Goal: Check status: Check status

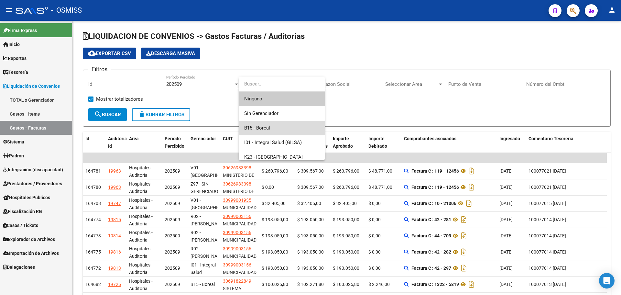
click at [274, 123] on span "B15 - Boreal" at bounding box center [281, 128] width 75 height 15
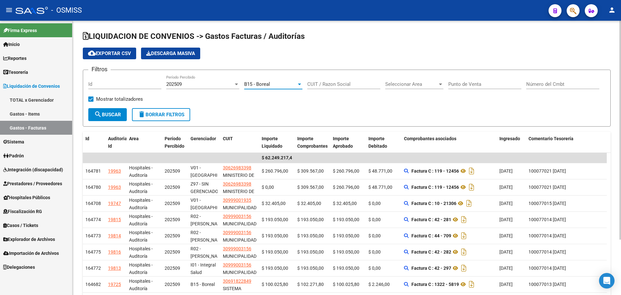
click at [106, 115] on span "search Buscar" at bounding box center [107, 115] width 27 height 6
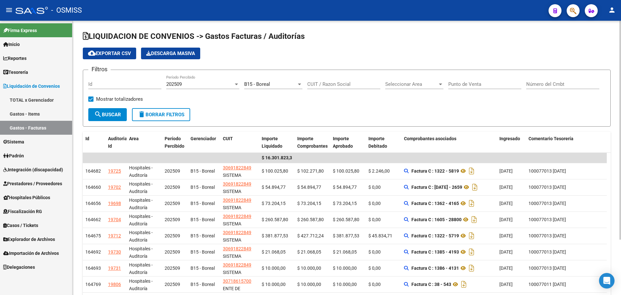
click at [241, 108] on form "Filtros Id 202509 Período Percibido B15 - Boreal Seleccionar Gerenciador CUIT /…" at bounding box center [347, 98] width 528 height 57
click at [269, 81] on div "B15 - Boreal Seleccionar Gerenciador" at bounding box center [273, 82] width 58 height 14
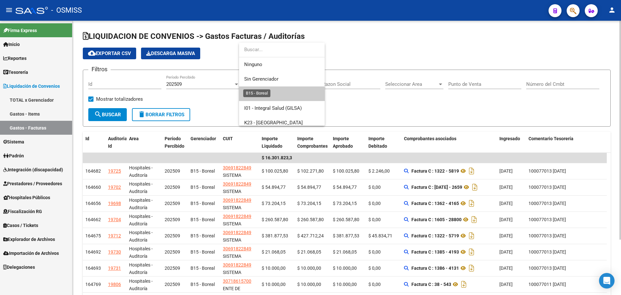
scroll to position [10, 0]
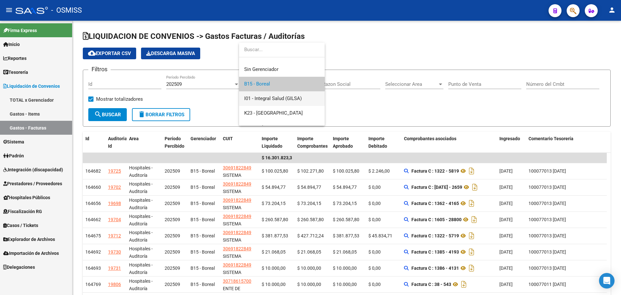
click at [308, 94] on span "I01 - Integral Salud (GILSA)" at bounding box center [281, 98] width 75 height 15
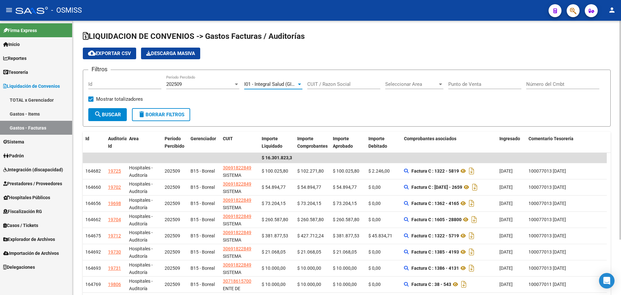
click at [122, 118] on button "search Buscar" at bounding box center [107, 114] width 38 height 13
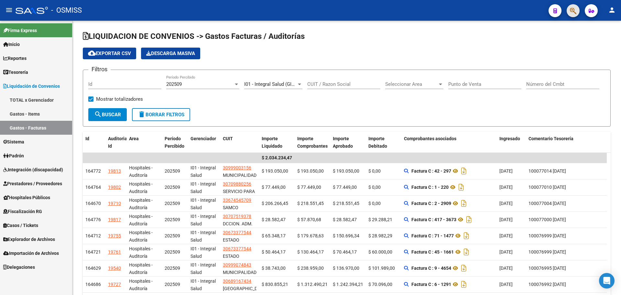
click at [568, 10] on button "button" at bounding box center [573, 10] width 13 height 13
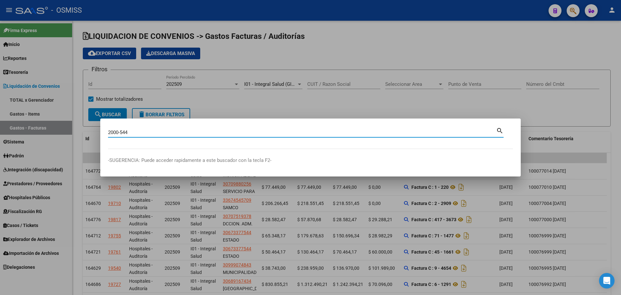
type input "2000-544"
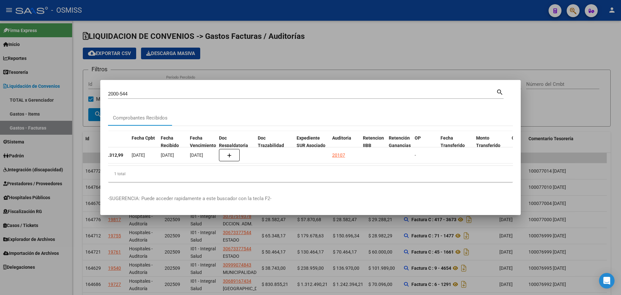
scroll to position [0, 270]
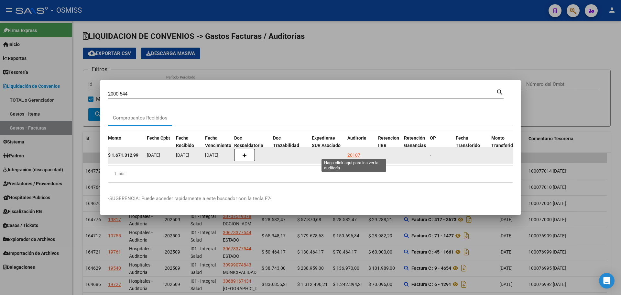
click at [353, 151] on div "20107" at bounding box center [353, 154] width 13 height 7
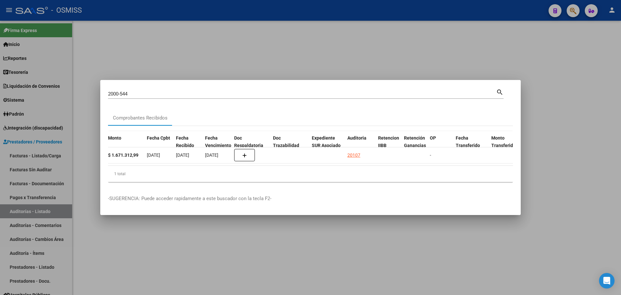
click at [302, 65] on div at bounding box center [310, 147] width 621 height 295
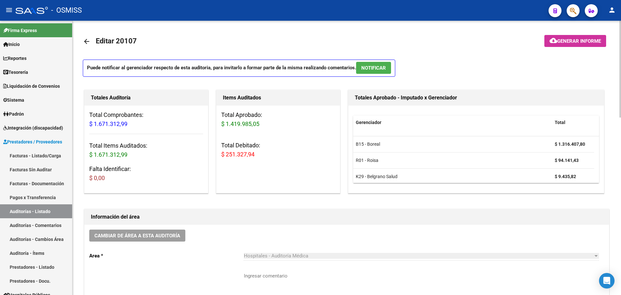
click at [613, 12] on div "menu - OSMISS person Firma Express Inicio Instructivos Contacto OS Reportes Ing…" at bounding box center [310, 147] width 621 height 295
click at [272, 131] on div "Total Aprobado: $ 1.419.985,05 Total Debitado: $ 251.327,94" at bounding box center [278, 136] width 124 height 63
click at [568, 43] on span "Generar informe" at bounding box center [579, 41] width 44 height 6
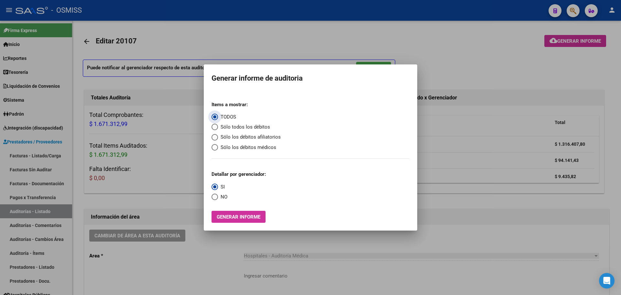
click at [231, 129] on span "Sólo todos los débitos" at bounding box center [244, 126] width 52 height 7
click at [218, 129] on input "Sólo todos los débitos" at bounding box center [214, 127] width 6 height 6
radio input "true"
click at [220, 199] on span "NO" at bounding box center [222, 196] width 9 height 7
click at [218, 199] on input "NO" at bounding box center [214, 196] width 6 height 6
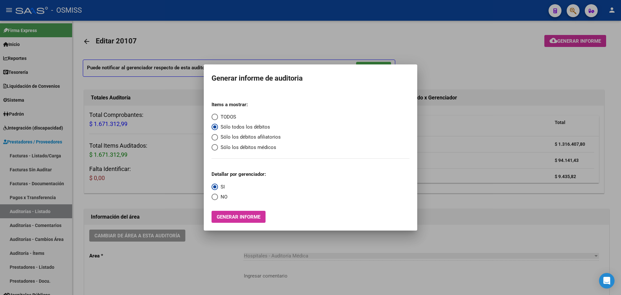
radio input "true"
click at [228, 214] on span "Generar informe" at bounding box center [239, 217] width 44 height 6
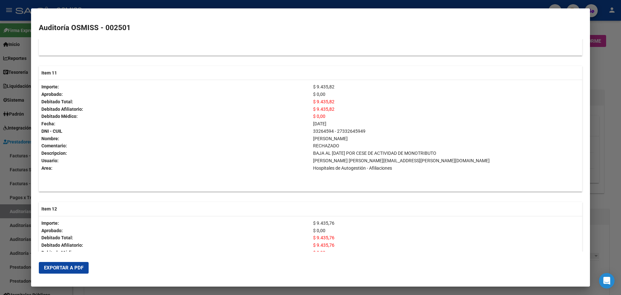
scroll to position [1563, 0]
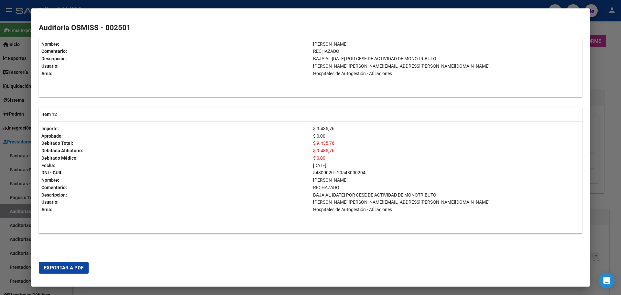
click at [586, 142] on mat-dialog-content "Número: 20.107 CUIT: 30711560099 Razón Social: HOSPITAL PUBLICO MATERNO INFANTI…" at bounding box center [310, 145] width 559 height 212
click at [591, 144] on div at bounding box center [310, 147] width 621 height 295
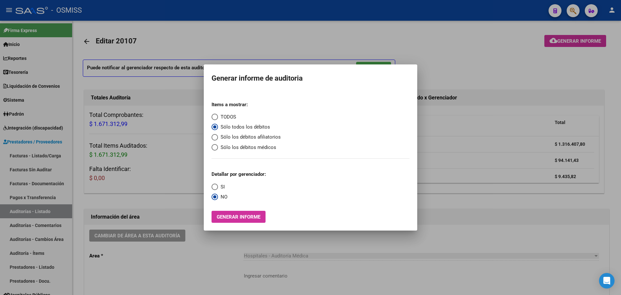
click at [459, 108] on div at bounding box center [310, 147] width 621 height 295
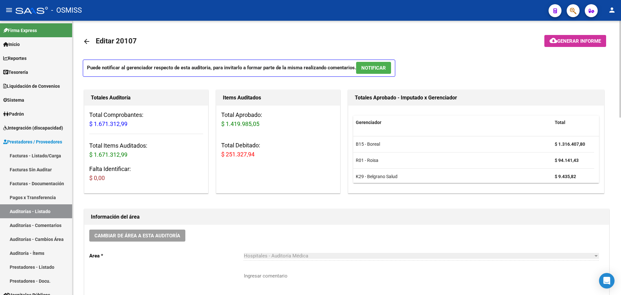
click at [213, 164] on div "Totales Auditoría Total Comprobantes: $ 1.671.312,99 Total Items Auditados: $ 1…" at bounding box center [149, 141] width 132 height 106
click at [54, 77] on link "Tesorería" at bounding box center [36, 72] width 72 height 14
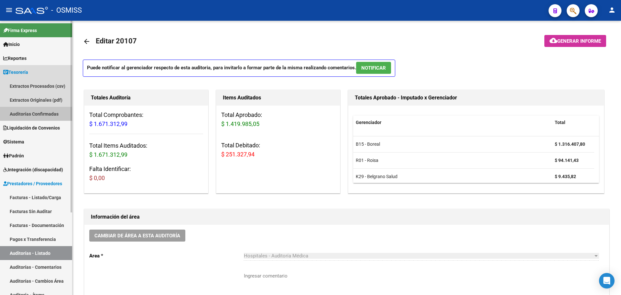
click at [49, 112] on link "Auditorías Confirmadas" at bounding box center [36, 114] width 72 height 14
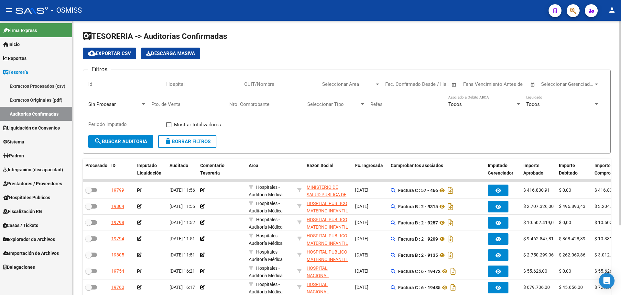
click at [114, 136] on button "search Buscar Auditoria" at bounding box center [120, 141] width 65 height 13
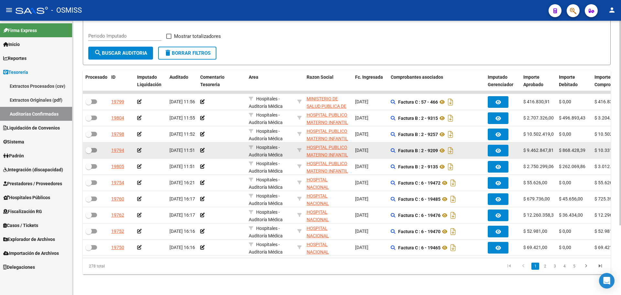
scroll to position [93, 0]
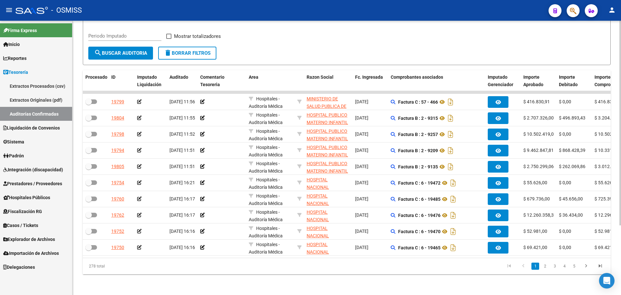
click at [352, 25] on div "Filtros Id Hospital CUIT/Nombre Seleccionar Area Seleccionar Area Fecha inicio …" at bounding box center [346, 17] width 517 height 60
click at [351, 22] on div "Seleccionar Tipo Seleccionar Tipo" at bounding box center [336, 17] width 58 height 20
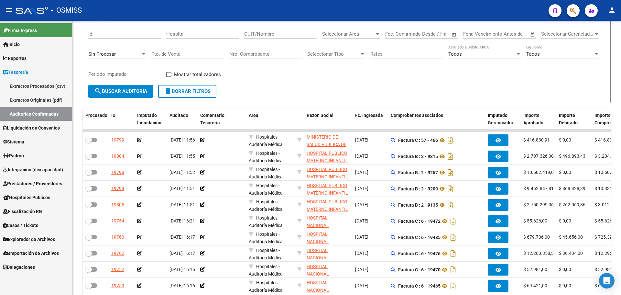
scroll to position [0, 0]
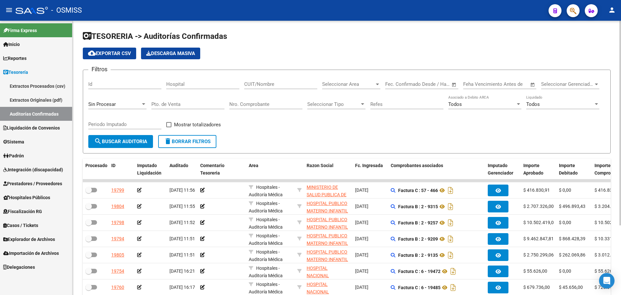
click at [259, 98] on div "Nro. Comprobante" at bounding box center [265, 102] width 73 height 14
click at [99, 106] on span "Sin Procesar" at bounding box center [101, 104] width 27 height 6
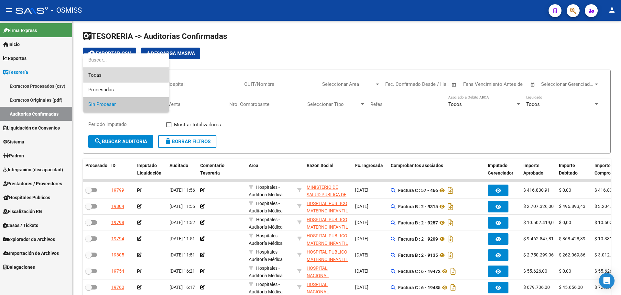
click at [97, 76] on span "Todas" at bounding box center [125, 75] width 75 height 15
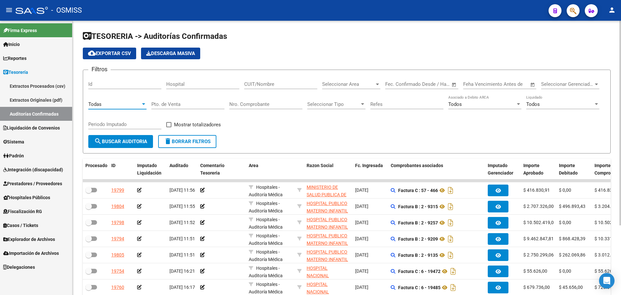
click at [273, 103] on input "Nro. Comprobante" at bounding box center [265, 104] width 73 height 6
type input "80328"
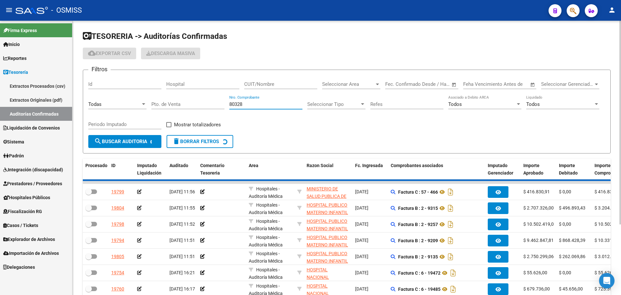
checkbox input "true"
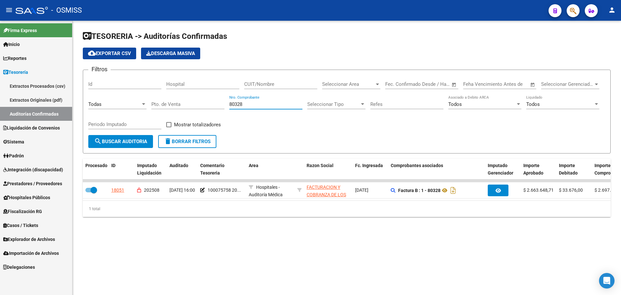
drag, startPoint x: 280, startPoint y: 106, endPoint x: 75, endPoint y: 106, distance: 205.0
click at [75, 106] on div "TESORERIA -> Auditorías Confirmadas cloud_download Exportar CSV Descarga Masiva…" at bounding box center [346, 129] width 548 height 217
type input "81010"
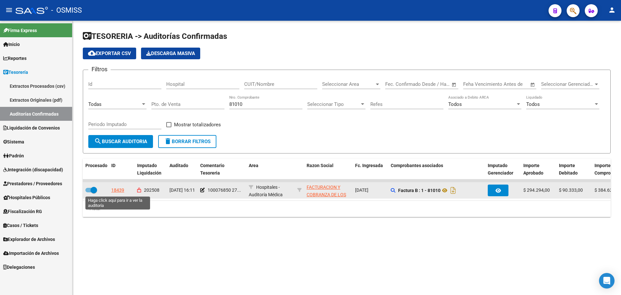
click at [121, 191] on div "18439" at bounding box center [117, 189] width 13 height 7
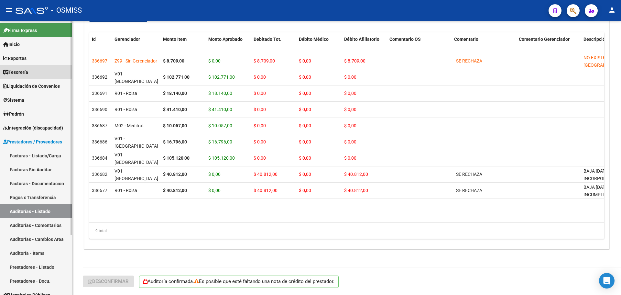
click at [31, 71] on link "Tesorería" at bounding box center [36, 72] width 72 height 14
click at [35, 70] on link "Tesorería" at bounding box center [36, 72] width 72 height 14
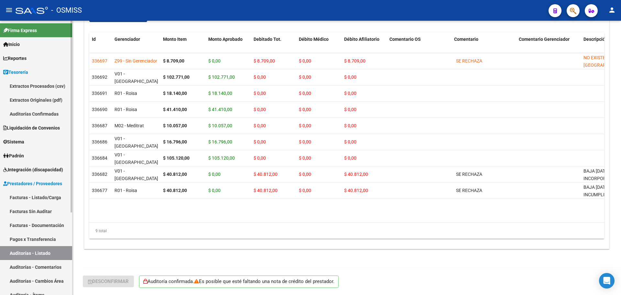
click at [27, 111] on link "Auditorías Confirmadas" at bounding box center [36, 114] width 72 height 14
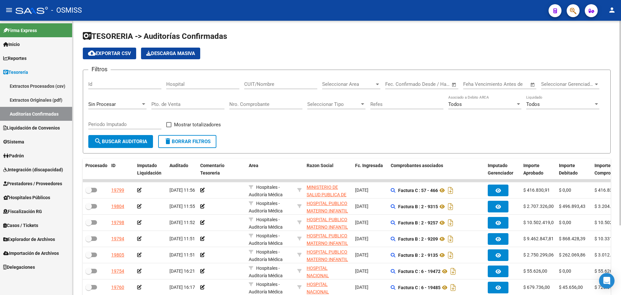
click at [268, 104] on input "Nro. Comprobante" at bounding box center [265, 104] width 73 height 6
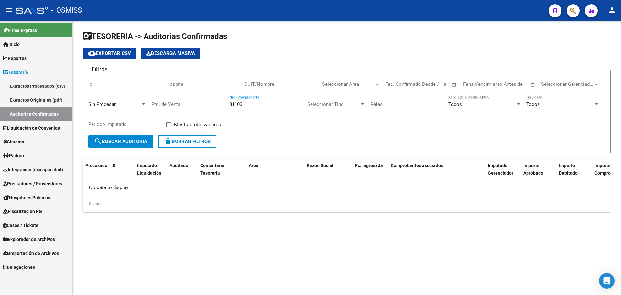
click at [103, 104] on span "Sin Procesar" at bounding box center [101, 104] width 27 height 6
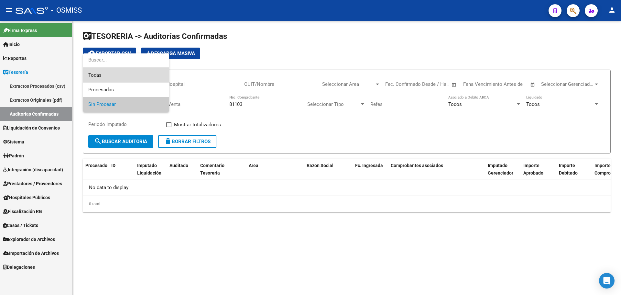
click at [94, 75] on span "Todas" at bounding box center [125, 75] width 75 height 15
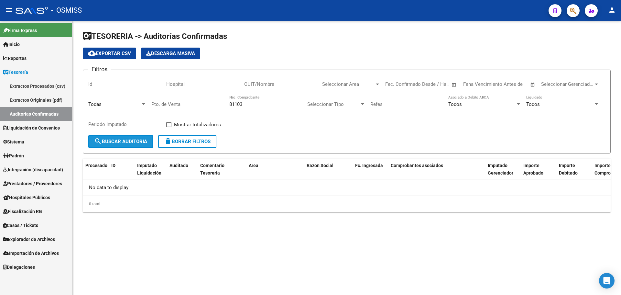
click at [96, 139] on mat-icon "search" at bounding box center [98, 141] width 8 height 8
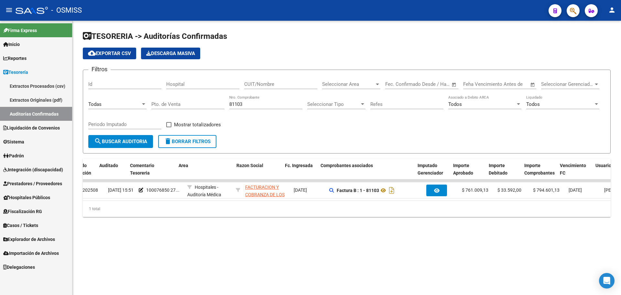
scroll to position [0, 70]
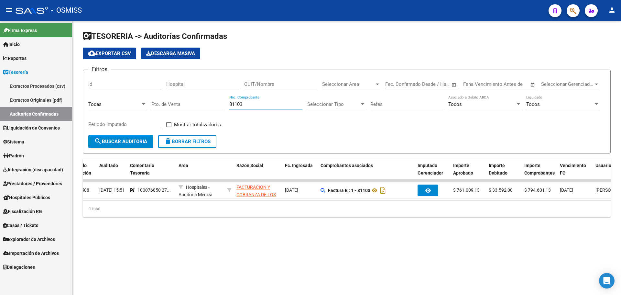
drag, startPoint x: 253, startPoint y: 106, endPoint x: 124, endPoint y: 104, distance: 129.4
click at [129, 104] on div "Filtros Id Hospital CUIT/Nombre Seleccionar Area Seleccionar Area Fecha inicio …" at bounding box center [346, 105] width 517 height 60
type input "81204"
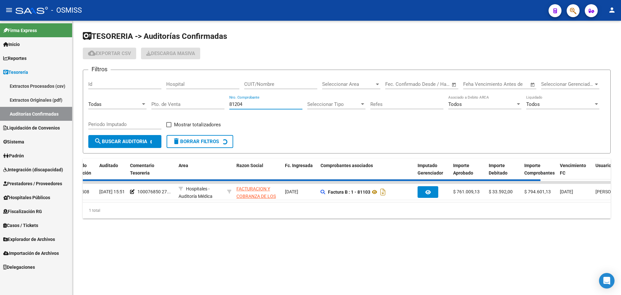
checkbox input "false"
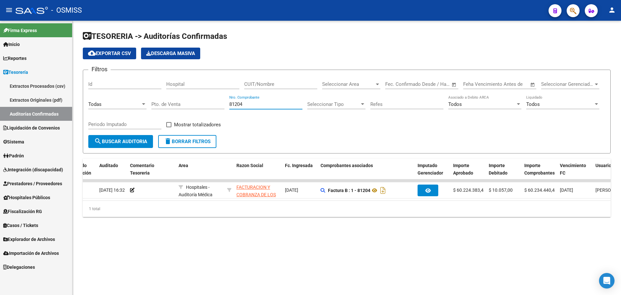
type input "81204"
click at [319, 222] on div "TESORERIA -> Auditorías Confirmadas cloud_download Exportar CSV Descarga Masiva…" at bounding box center [346, 129] width 548 height 217
click at [301, 149] on form "Filtros Id Hospital CUIT/Nombre Seleccionar Area Seleccionar Area Fecha inicio …" at bounding box center [347, 112] width 528 height 84
click at [298, 149] on form "Filtros Id Hospital CUIT/Nombre Seleccionar Area Seleccionar Area Fecha inicio …" at bounding box center [347, 112] width 528 height 84
click at [187, 142] on span "delete Borrar Filtros" at bounding box center [187, 141] width 47 height 6
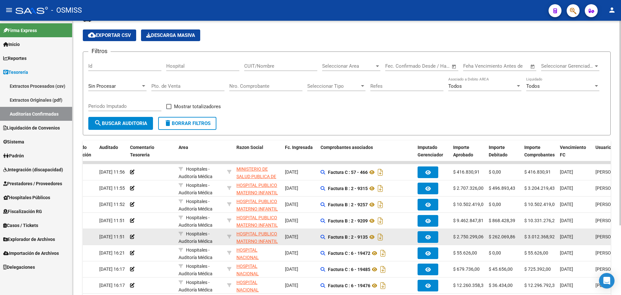
scroll to position [32, 0]
